Goal: Check status: Check status

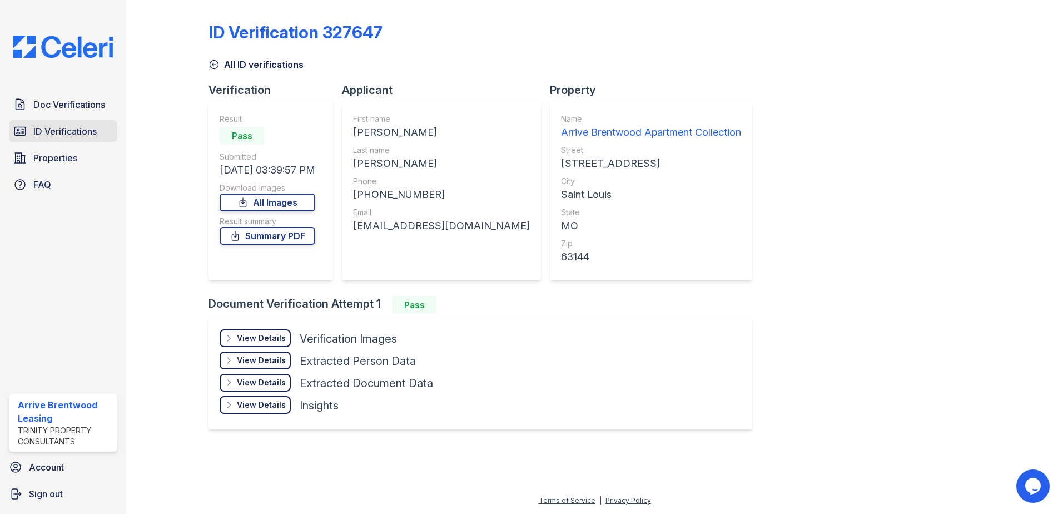
click at [42, 129] on span "ID Verifications" at bounding box center [64, 131] width 63 height 13
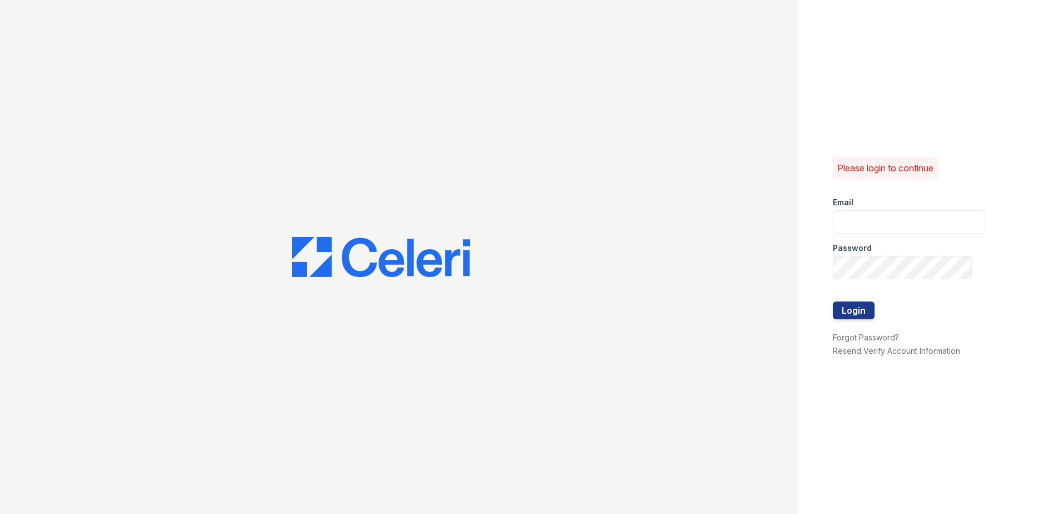
type input "arrivebrentwood@trinity-pm.com"
click at [859, 310] on button "Login" at bounding box center [854, 310] width 42 height 18
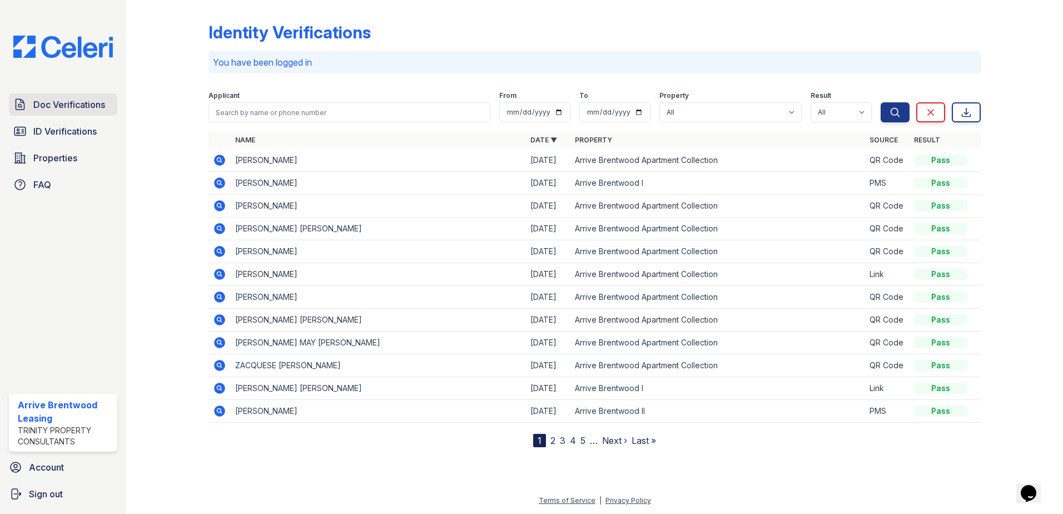
click at [55, 110] on span "Doc Verifications" at bounding box center [69, 104] width 72 height 13
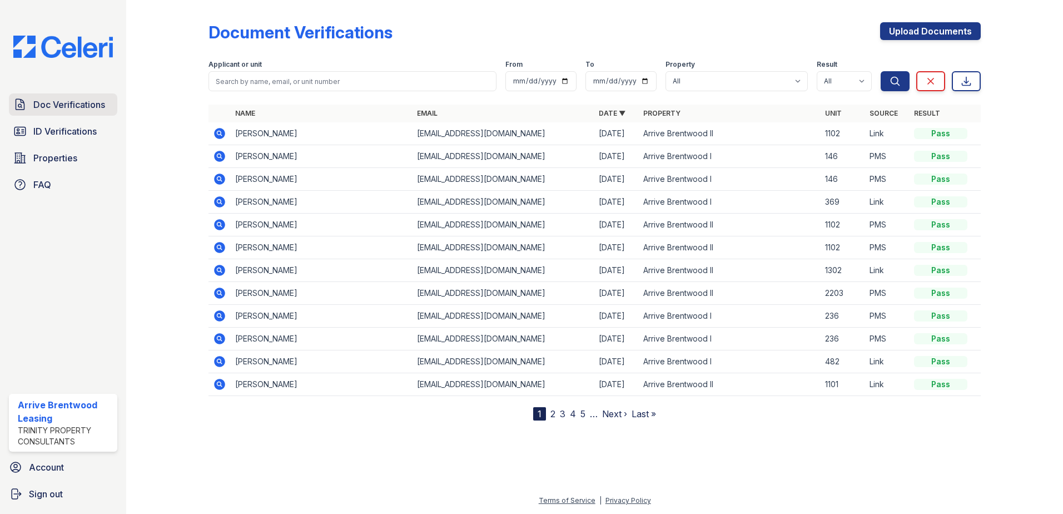
click at [79, 100] on span "Doc Verifications" at bounding box center [69, 104] width 72 height 13
click at [81, 130] on span "ID Verifications" at bounding box center [64, 131] width 63 height 13
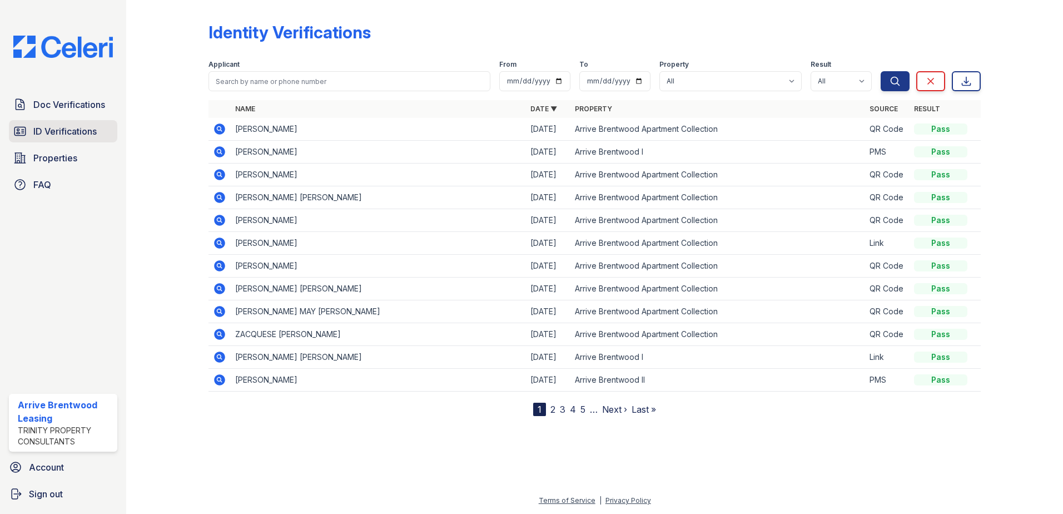
click at [56, 126] on span "ID Verifications" at bounding box center [64, 131] width 63 height 13
click at [552, 407] on link "2" at bounding box center [552, 409] width 5 height 11
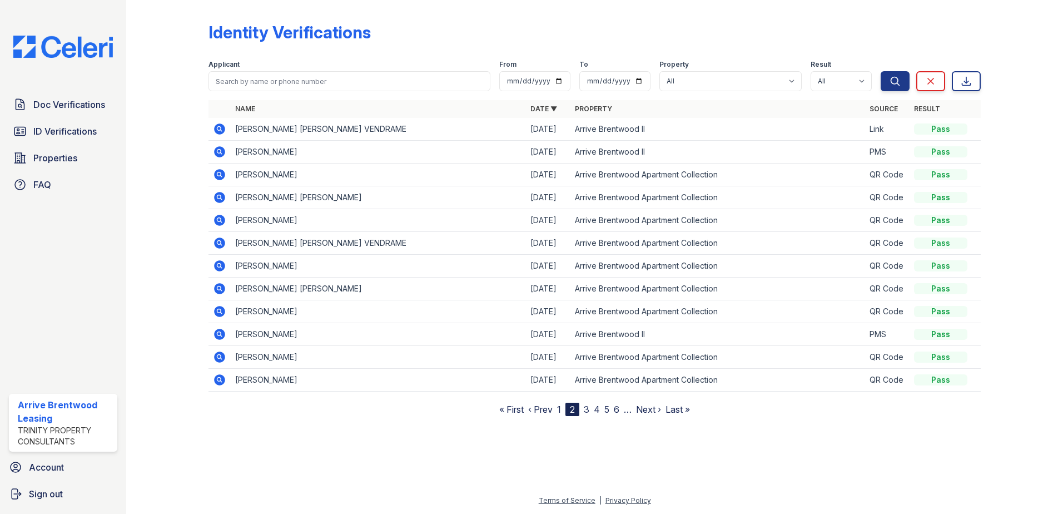
click at [558, 410] on link "1" at bounding box center [559, 409] width 4 height 11
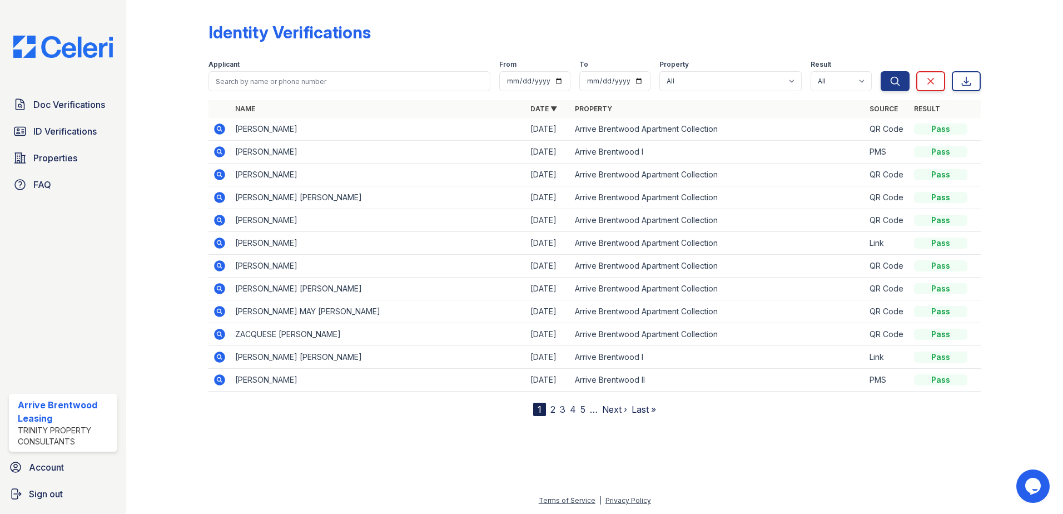
click at [223, 130] on icon at bounding box center [219, 128] width 11 height 11
click at [52, 106] on span "Doc Verifications" at bounding box center [69, 104] width 72 height 13
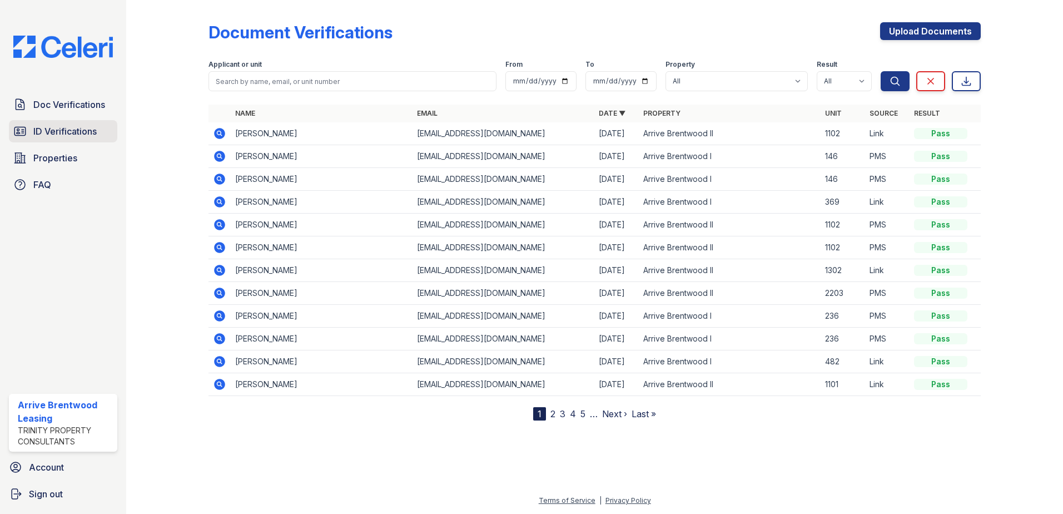
click at [63, 123] on link "ID Verifications" at bounding box center [63, 131] width 108 height 22
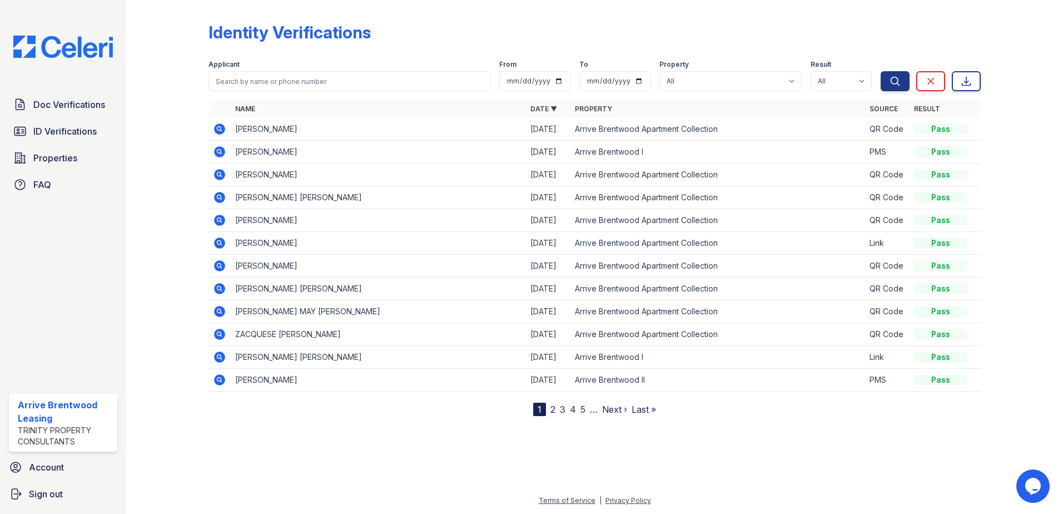
click at [221, 132] on icon at bounding box center [219, 128] width 11 height 11
click at [49, 48] on img at bounding box center [62, 47] width 117 height 22
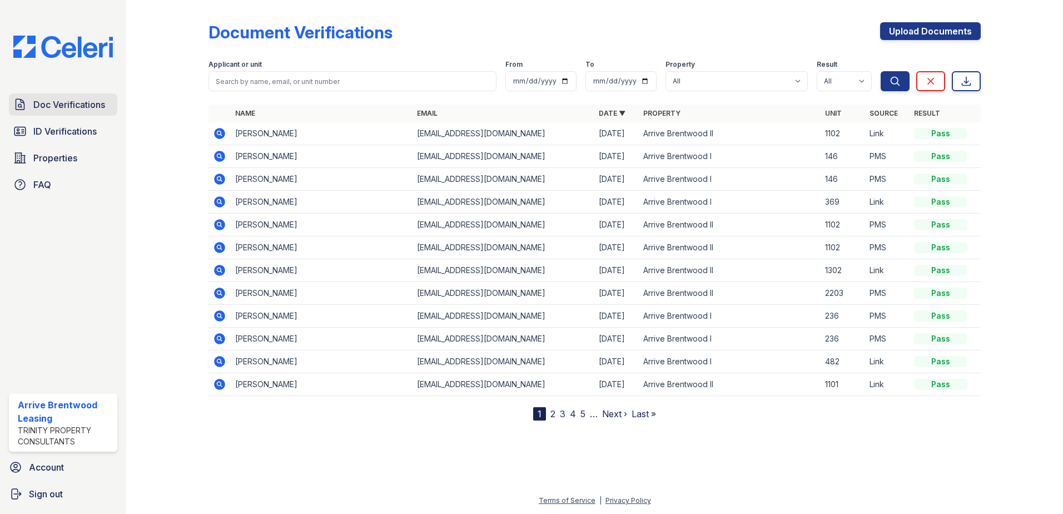
click at [52, 109] on span "Doc Verifications" at bounding box center [69, 104] width 72 height 13
click at [51, 128] on span "ID Verifications" at bounding box center [64, 131] width 63 height 13
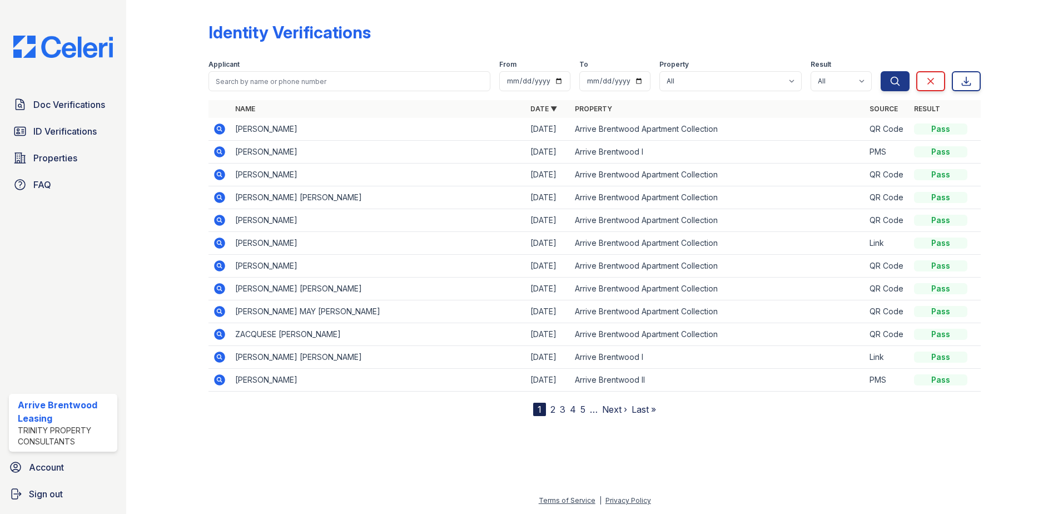
click at [790, 405] on div "Name Date ▼ Property Source Result JALEN RASHAD CHANDLER 09/29/25 Arrive Brentw…" at bounding box center [594, 258] width 772 height 316
click at [59, 106] on span "Doc Verifications" at bounding box center [69, 104] width 72 height 13
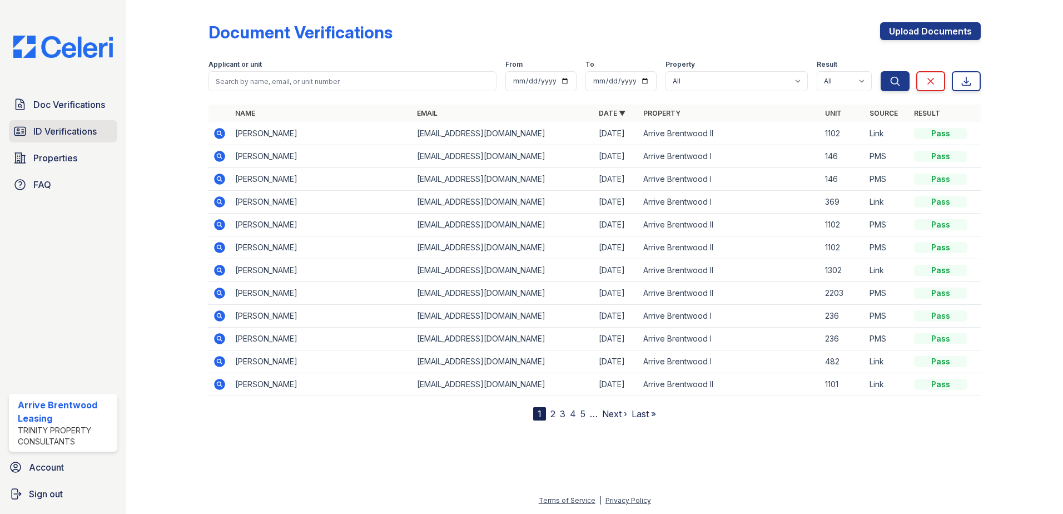
click at [97, 130] on span "ID Verifications" at bounding box center [64, 131] width 63 height 13
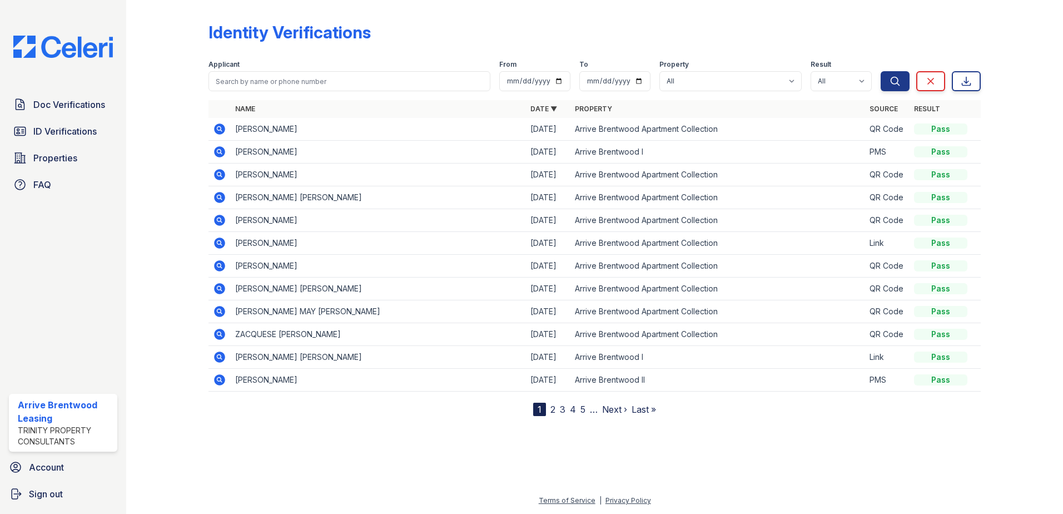
click at [219, 127] on icon at bounding box center [219, 128] width 13 height 13
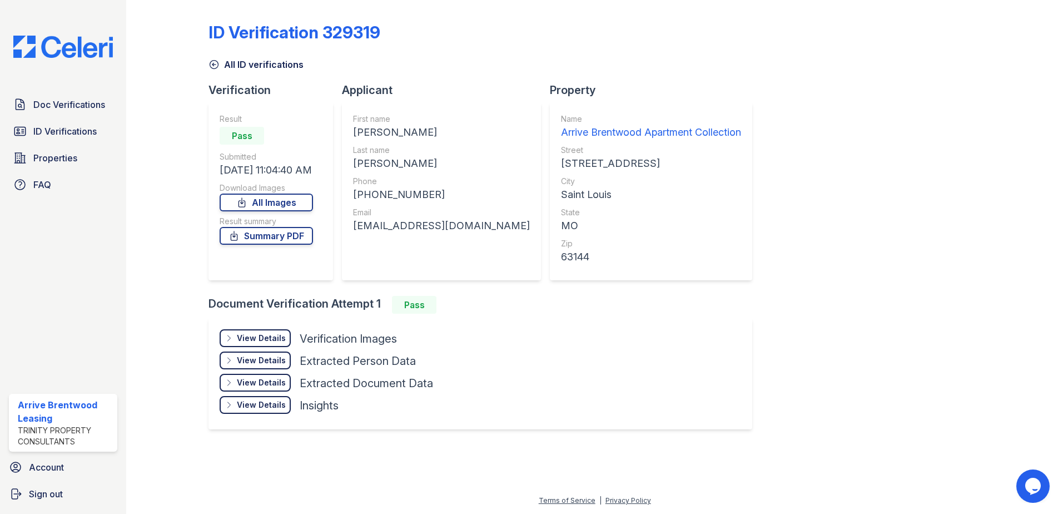
click at [284, 336] on div "View Details" at bounding box center [261, 337] width 49 height 11
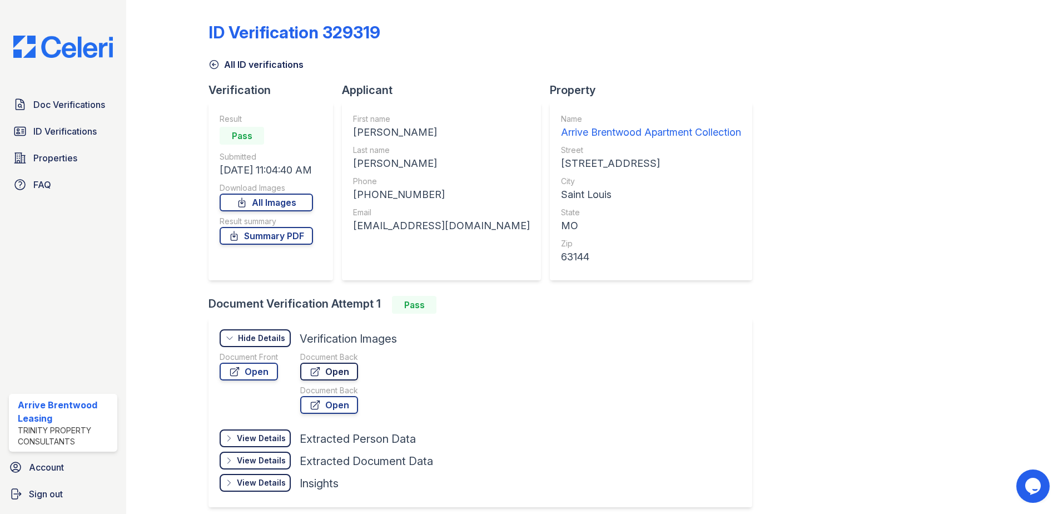
click at [333, 370] on link "Open" at bounding box center [329, 371] width 58 height 18
click at [266, 376] on link "Open" at bounding box center [249, 371] width 58 height 18
click at [78, 132] on span "ID Verifications" at bounding box center [64, 131] width 63 height 13
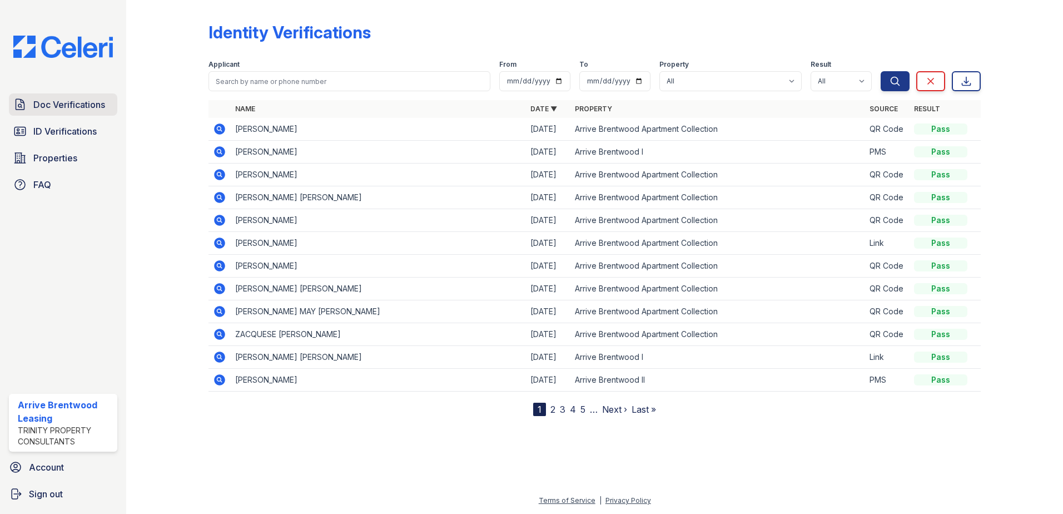
click at [50, 112] on link "Doc Verifications" at bounding box center [63, 104] width 108 height 22
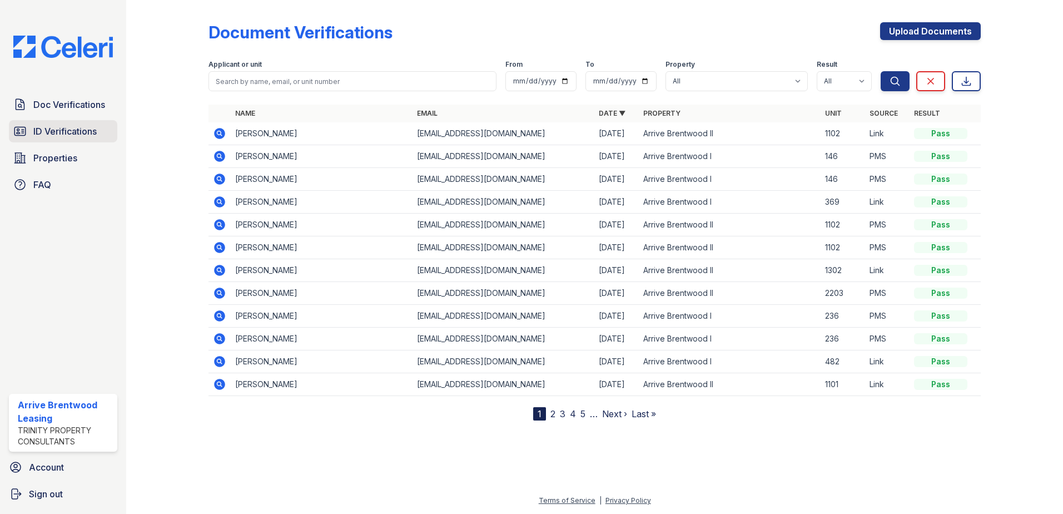
click at [61, 125] on span "ID Verifications" at bounding box center [64, 131] width 63 height 13
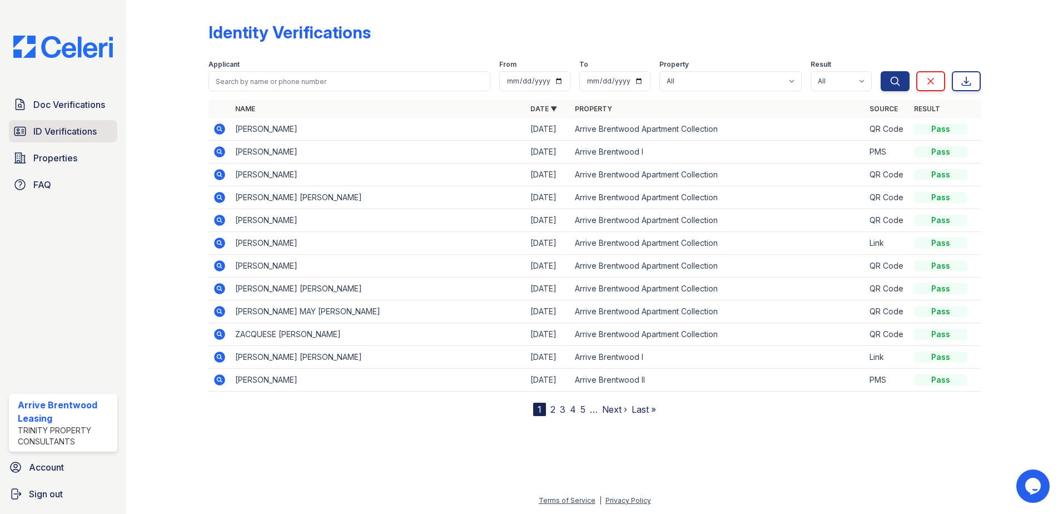
click at [84, 135] on span "ID Verifications" at bounding box center [64, 131] width 63 height 13
click at [66, 137] on span "ID Verifications" at bounding box center [64, 131] width 63 height 13
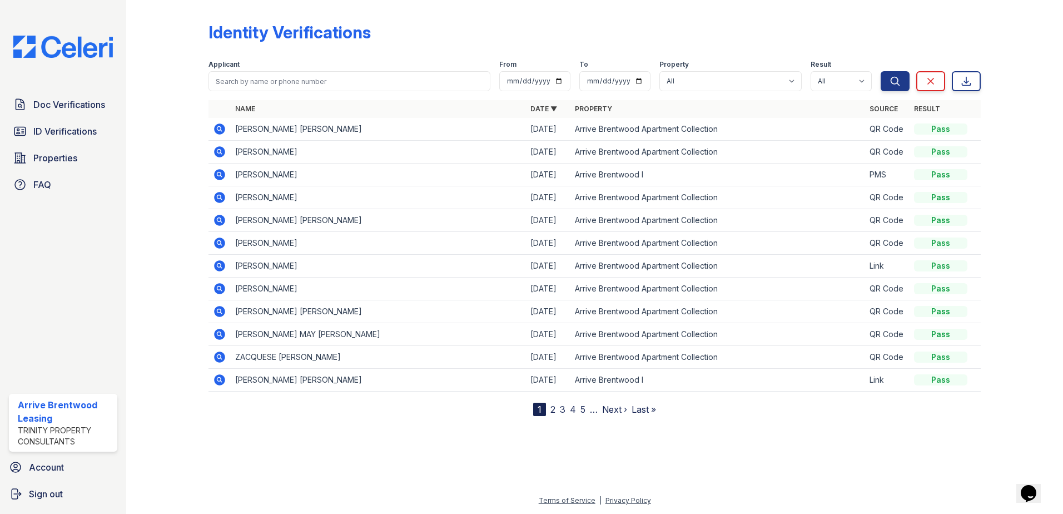
click at [213, 130] on icon at bounding box center [219, 128] width 13 height 13
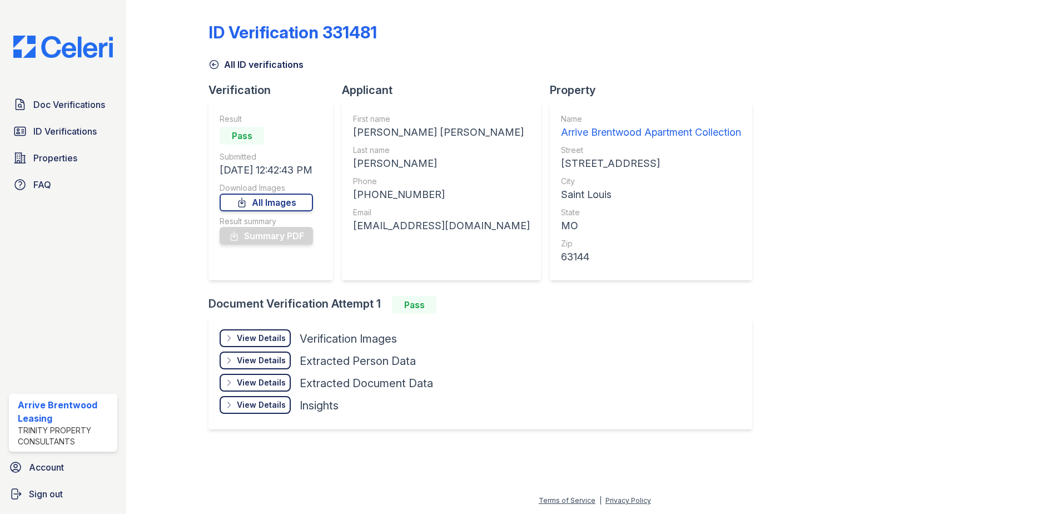
click at [217, 128] on div "Result Pass Submitted [DATE] 12:42:43 PM Download Images All Images Result summ…" at bounding box center [270, 191] width 125 height 178
drag, startPoint x: 240, startPoint y: 315, endPoint x: 243, endPoint y: 330, distance: 15.0
click at [240, 316] on div "Document Verification Attempt 1 Pass View Details Details Hide Details Details …" at bounding box center [484, 370] width 553 height 149
click at [246, 337] on div "View Details" at bounding box center [261, 337] width 49 height 11
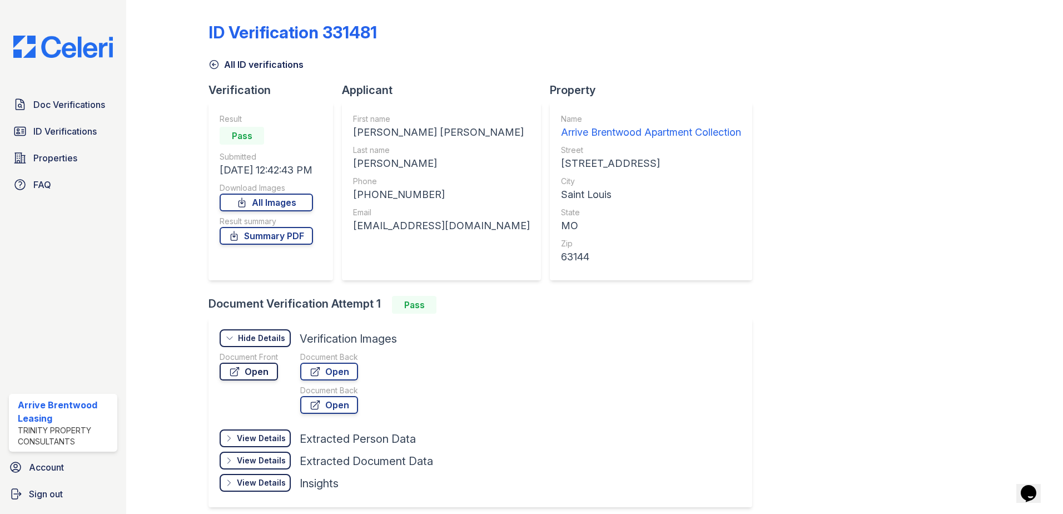
click at [252, 368] on link "Open" at bounding box center [249, 371] width 58 height 18
